Goal: Task Accomplishment & Management: Use online tool/utility

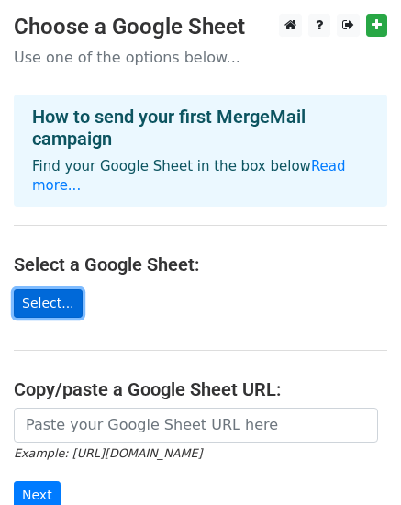
click at [50, 289] on link "Select..." at bounding box center [48, 303] width 69 height 28
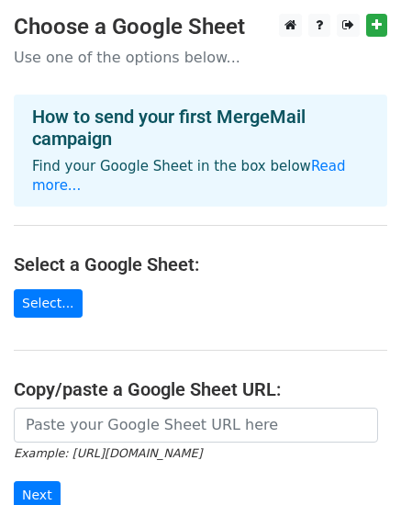
click at [46, 309] on main "Choose a Google Sheet Use one of the options below... How to send your first Me…" at bounding box center [200, 311] width 401 height 594
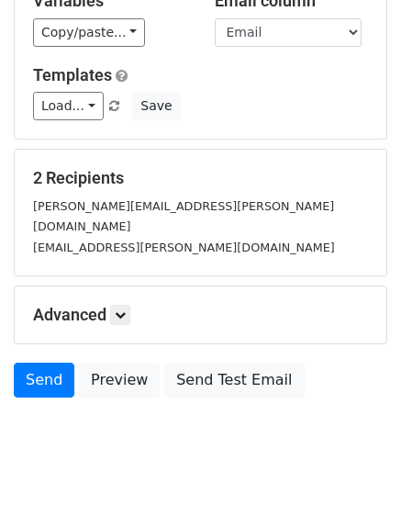
scroll to position [228, 0]
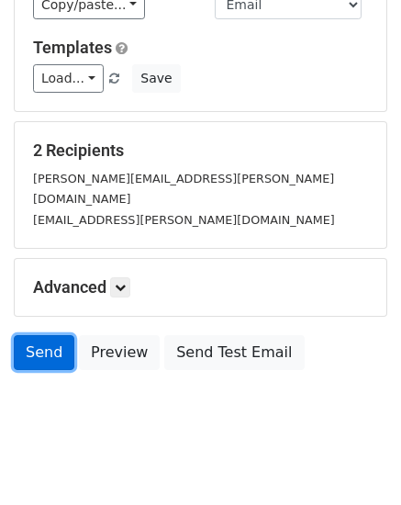
click at [47, 335] on link "Send" at bounding box center [44, 352] width 61 height 35
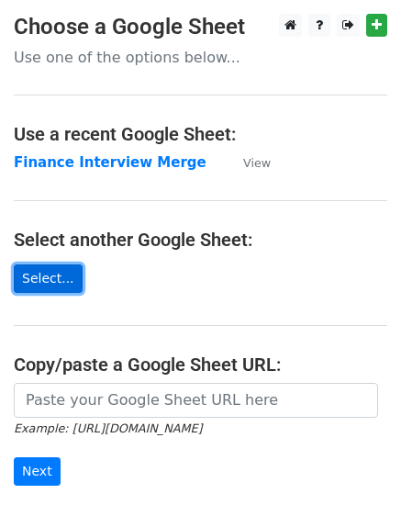
click at [50, 283] on link "Select..." at bounding box center [48, 278] width 69 height 28
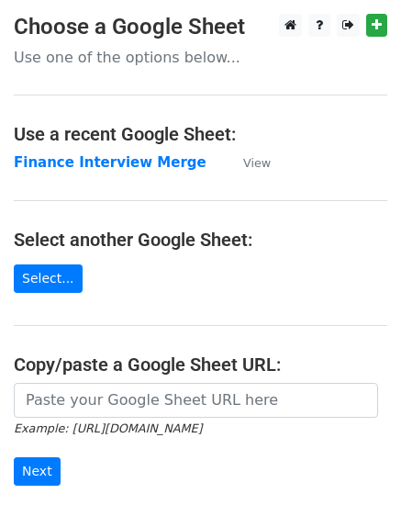
click at [44, 294] on main "Choose a Google Sheet Use one of the options below... Use a recent Google Sheet…" at bounding box center [200, 299] width 401 height 570
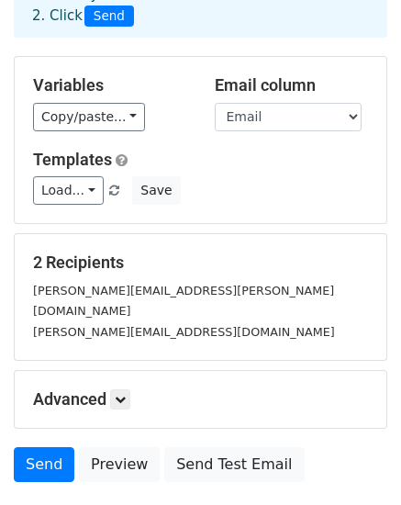
scroll to position [117, 0]
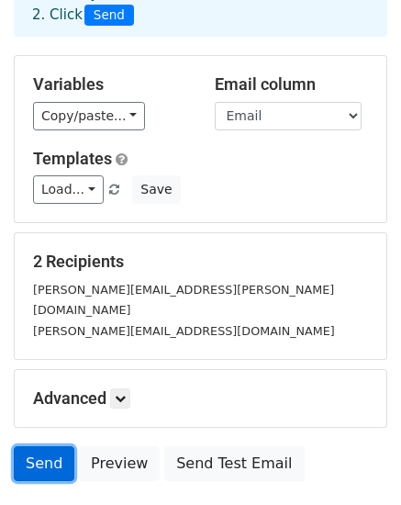
click at [39, 446] on link "Send" at bounding box center [44, 463] width 61 height 35
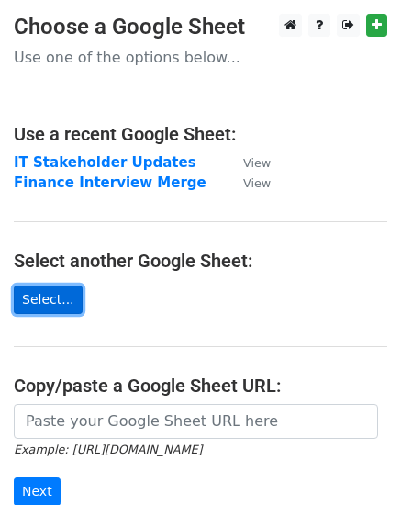
click at [50, 302] on link "Select..." at bounding box center [48, 299] width 69 height 28
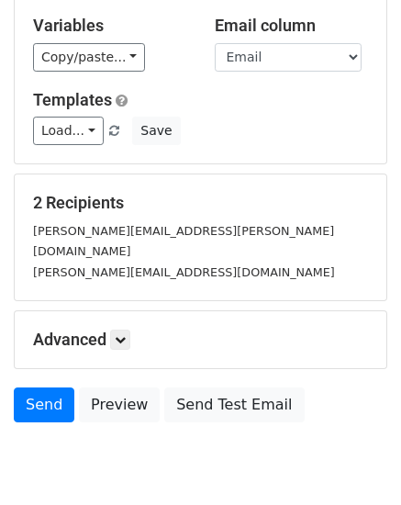
scroll to position [183, 0]
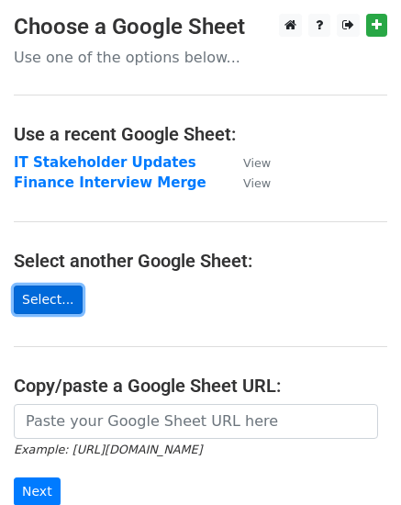
click at [61, 300] on link "Select..." at bounding box center [48, 299] width 69 height 28
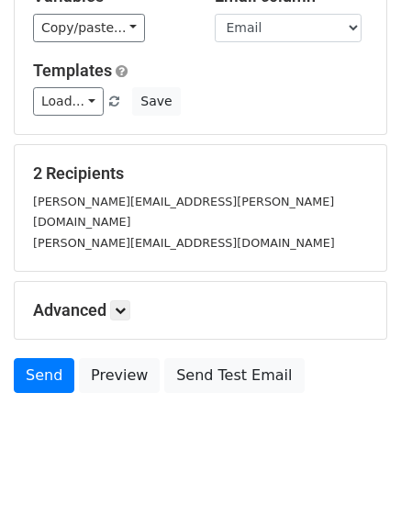
scroll to position [205, 0]
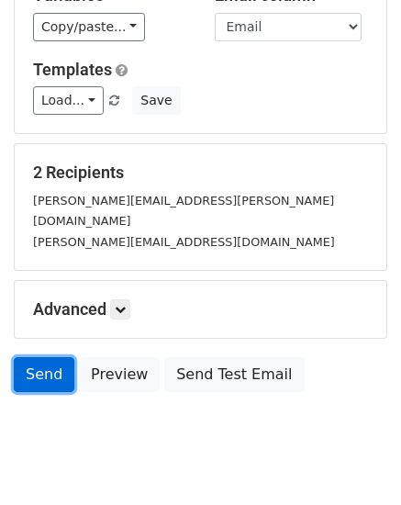
click at [52, 359] on link "Send" at bounding box center [44, 374] width 61 height 35
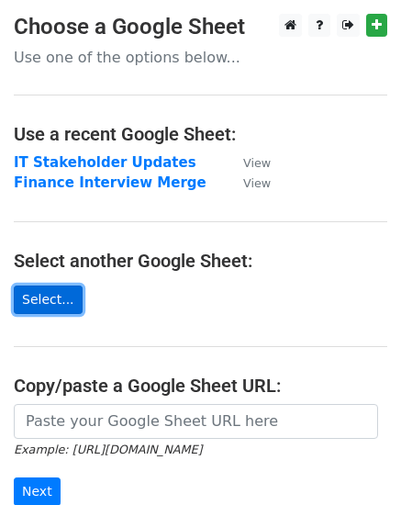
click at [52, 301] on link "Select..." at bounding box center [48, 299] width 69 height 28
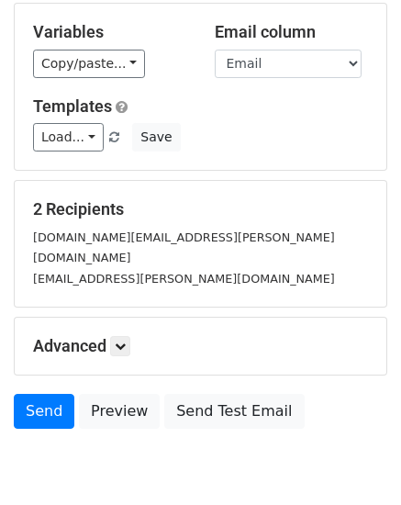
scroll to position [177, 0]
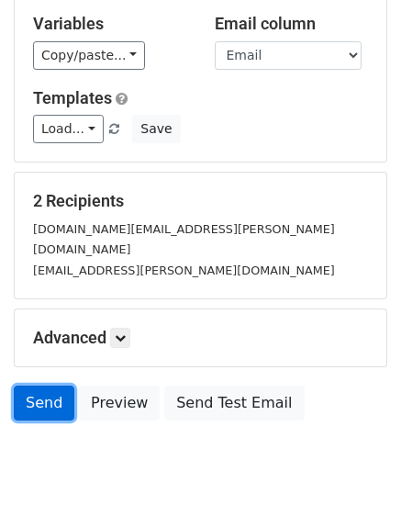
click at [38, 385] on link "Send" at bounding box center [44, 402] width 61 height 35
click at [39, 385] on link "Send" at bounding box center [44, 402] width 61 height 35
